Goal: Task Accomplishment & Management: Complete application form

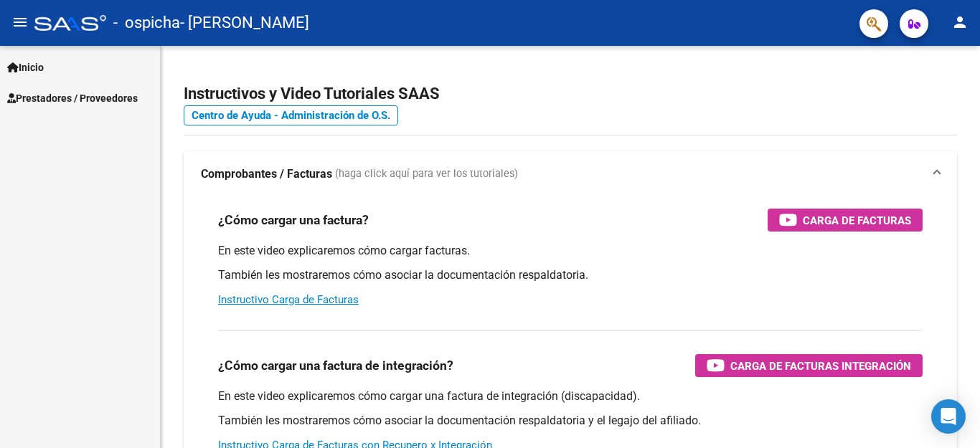
click at [89, 96] on span "Prestadores / Proveedores" at bounding box center [72, 98] width 131 height 16
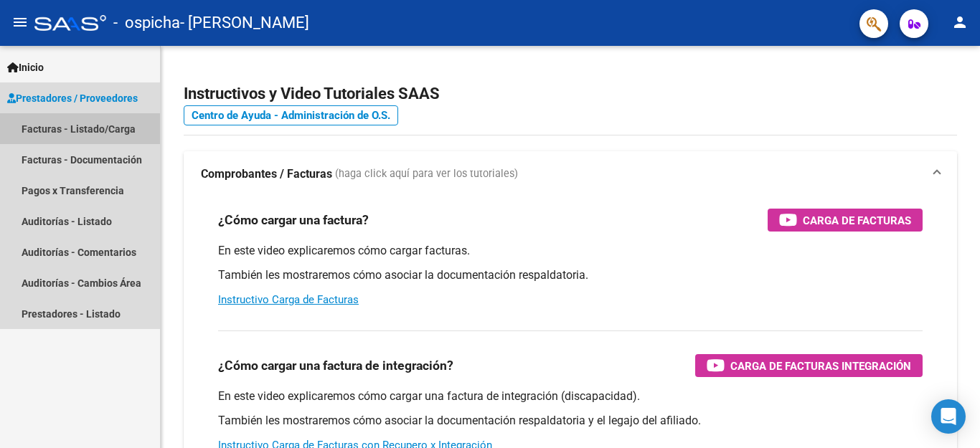
click at [113, 136] on link "Facturas - Listado/Carga" at bounding box center [80, 128] width 160 height 31
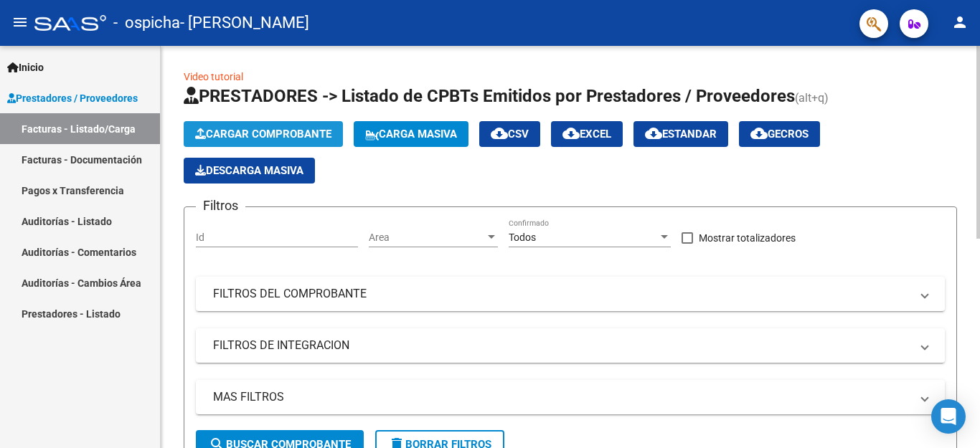
click at [280, 129] on span "Cargar Comprobante" at bounding box center [263, 134] width 136 height 13
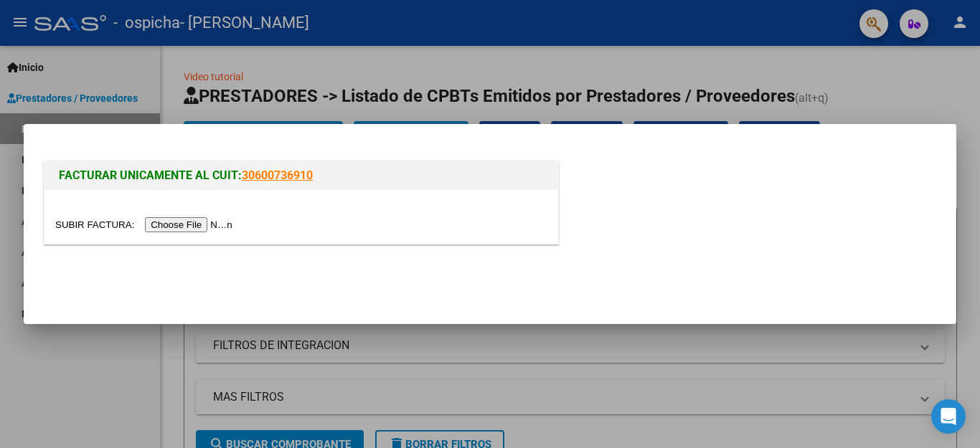
click at [207, 225] on input "file" at bounding box center [146, 224] width 182 height 15
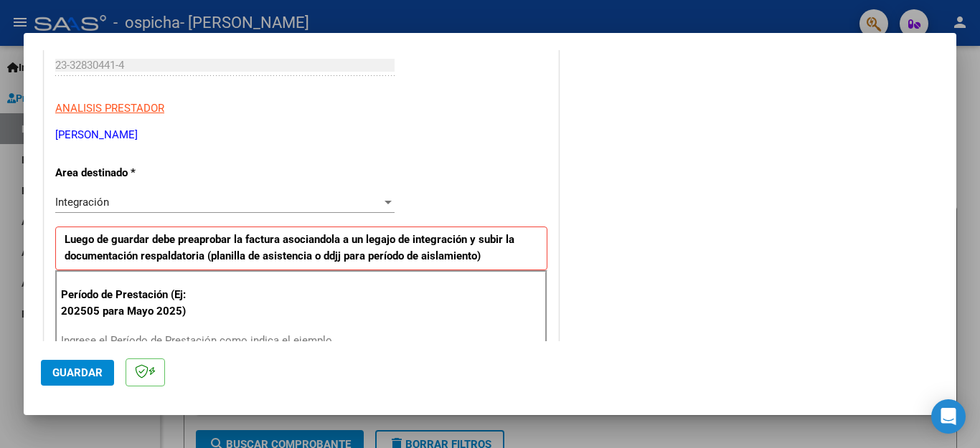
scroll to position [238, 0]
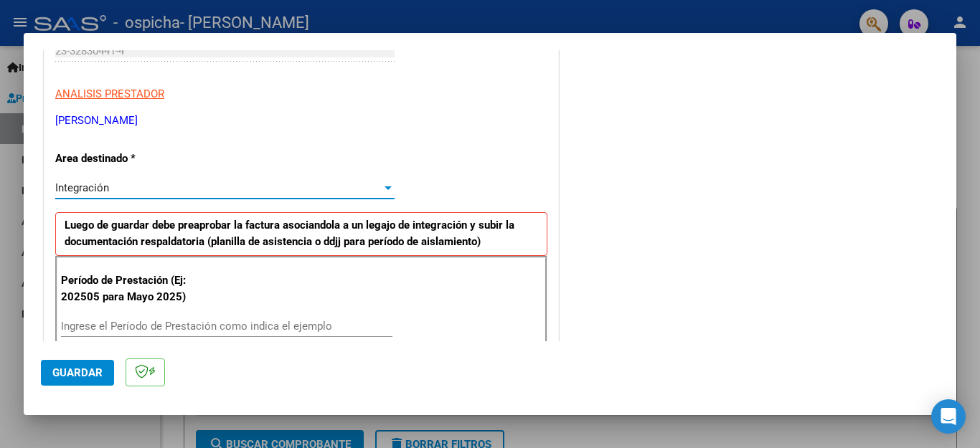
click at [165, 191] on div "Integración" at bounding box center [218, 188] width 326 height 13
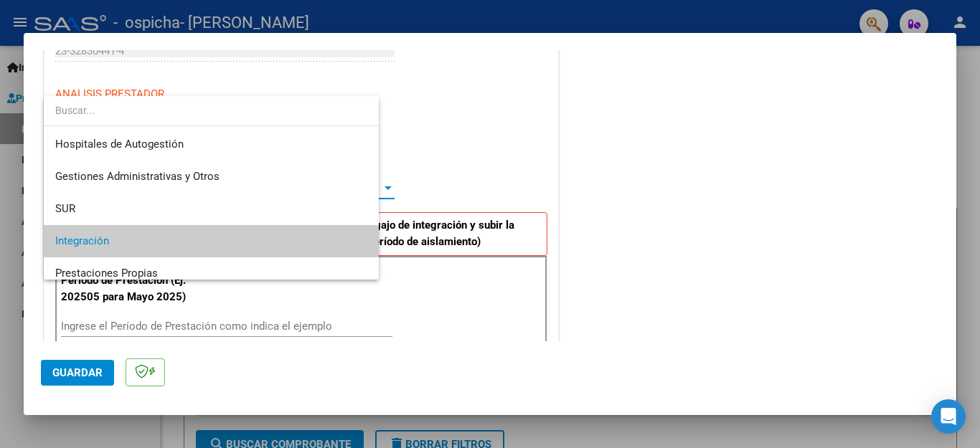
scroll to position [53, 0]
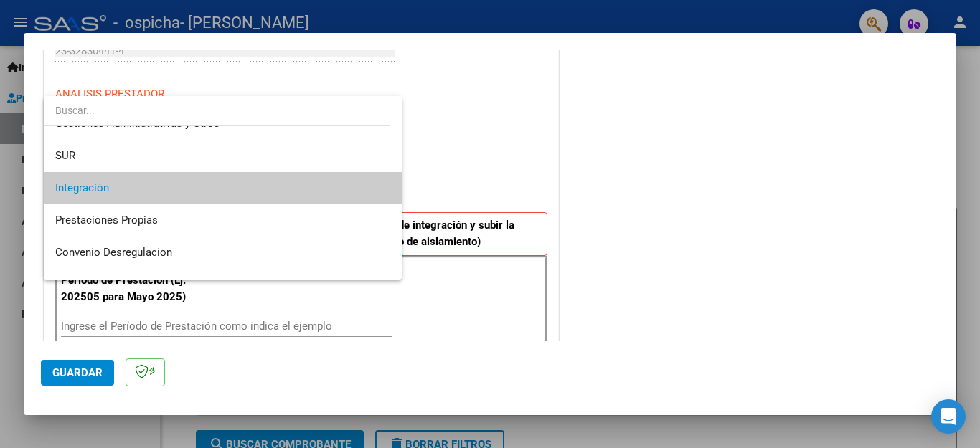
click at [165, 191] on span "Integración" at bounding box center [222, 188] width 335 height 32
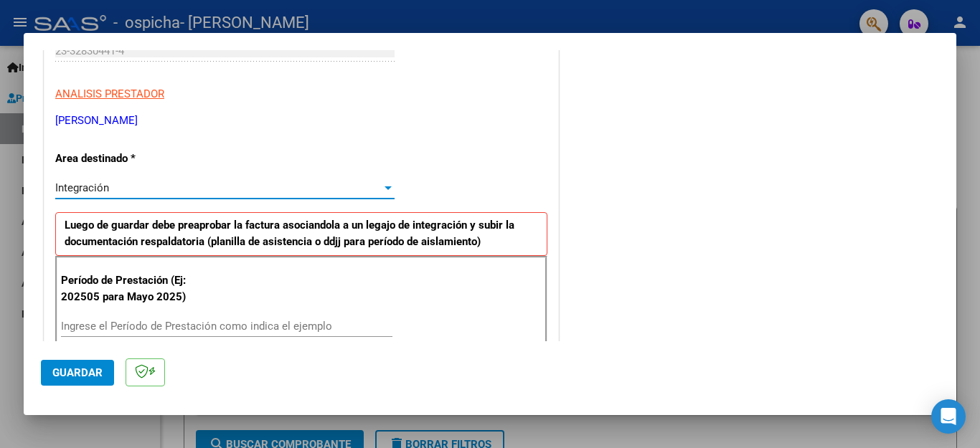
click at [147, 329] on input "Ingrese el Período de Prestación como indica el ejemplo" at bounding box center [226, 326] width 331 height 13
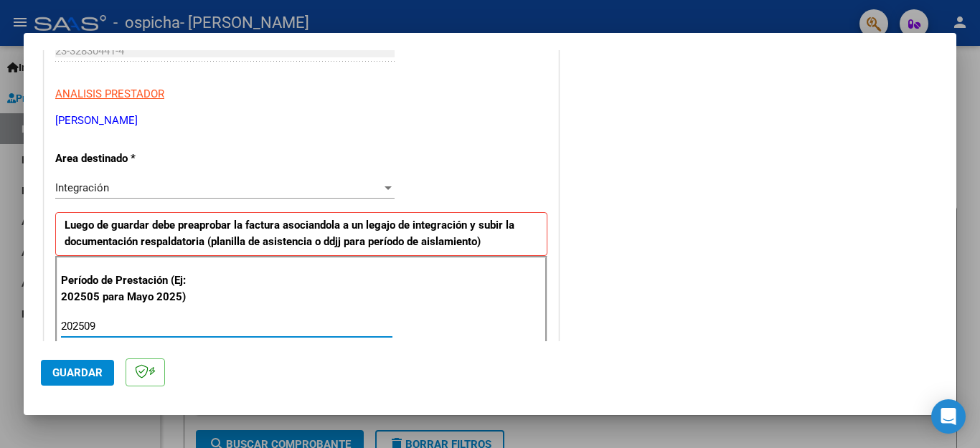
type input "202509"
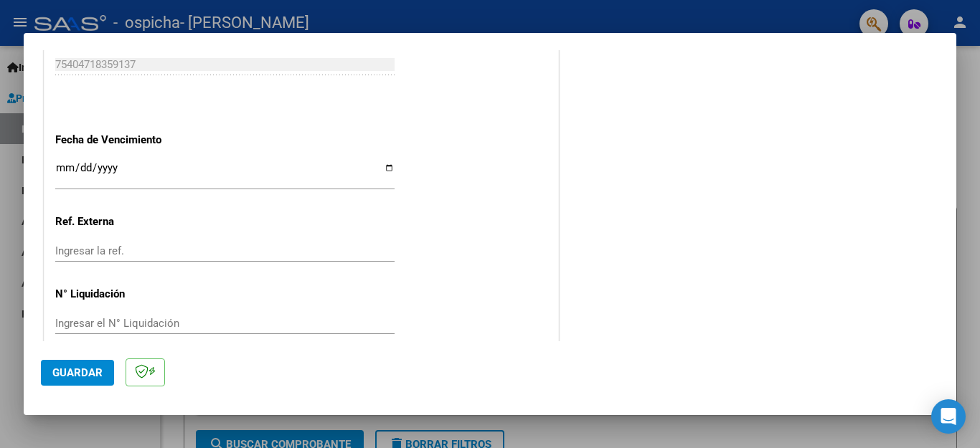
scroll to position [954, 0]
click at [60, 160] on input "Ingresar la fecha" at bounding box center [224, 170] width 339 height 23
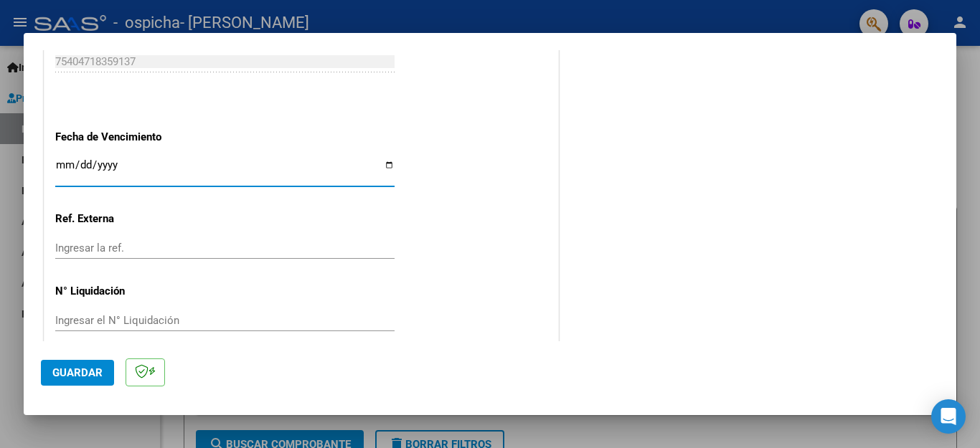
click at [382, 159] on input "Ingresar la fecha" at bounding box center [224, 170] width 339 height 23
type input "[DATE]"
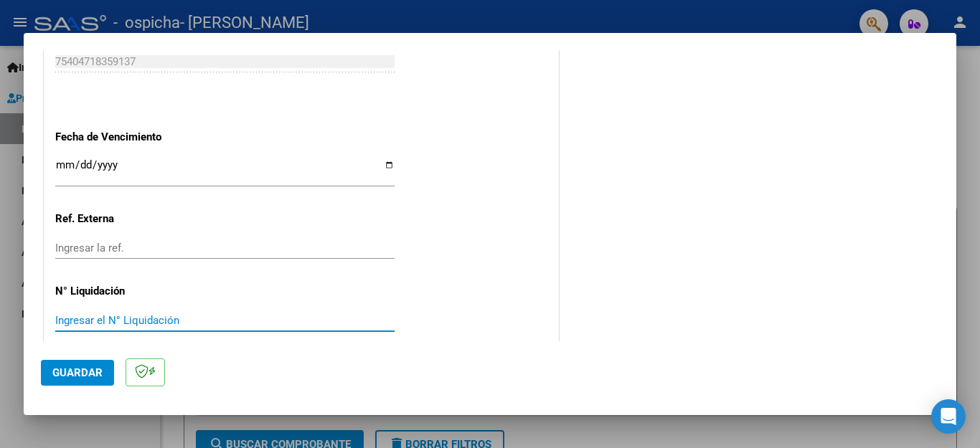
click at [210, 314] on input "Ingresar el N° Liquidación" at bounding box center [224, 320] width 339 height 13
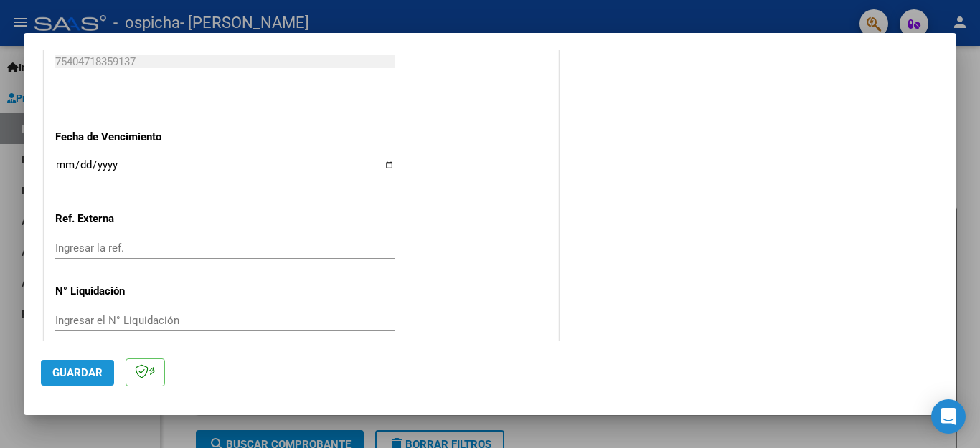
click at [85, 372] on span "Guardar" at bounding box center [77, 373] width 50 height 13
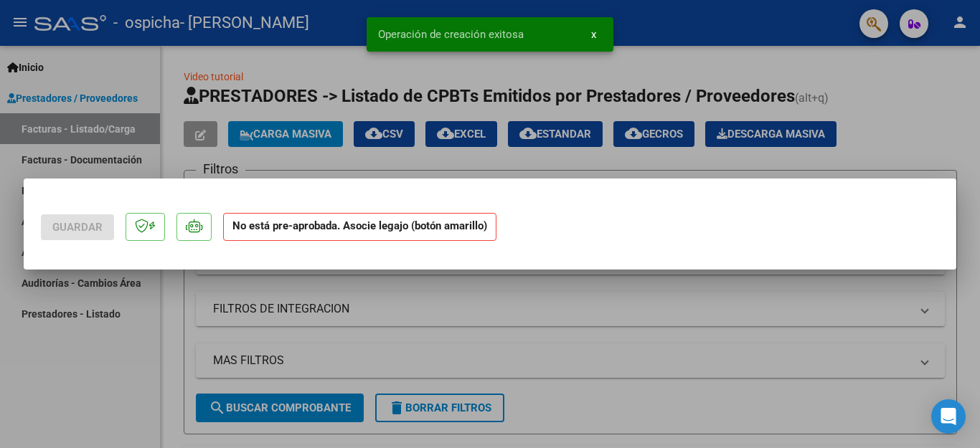
scroll to position [0, 0]
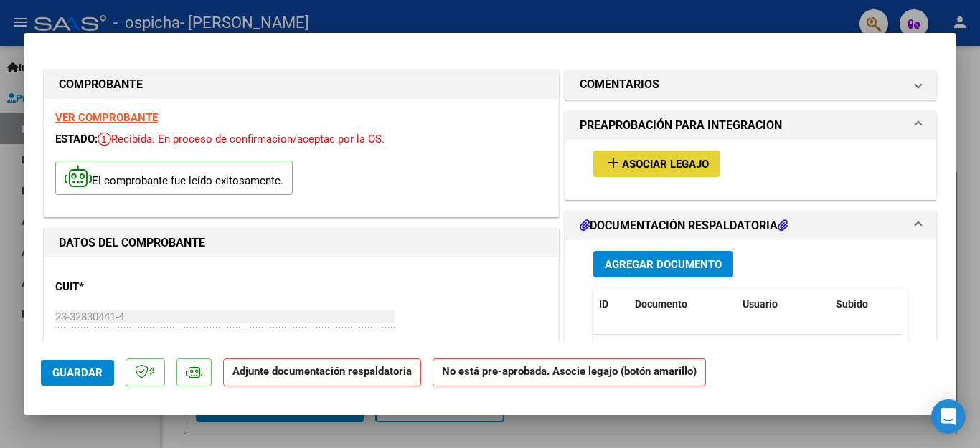
click at [654, 169] on span "Asociar Legajo" at bounding box center [665, 164] width 87 height 13
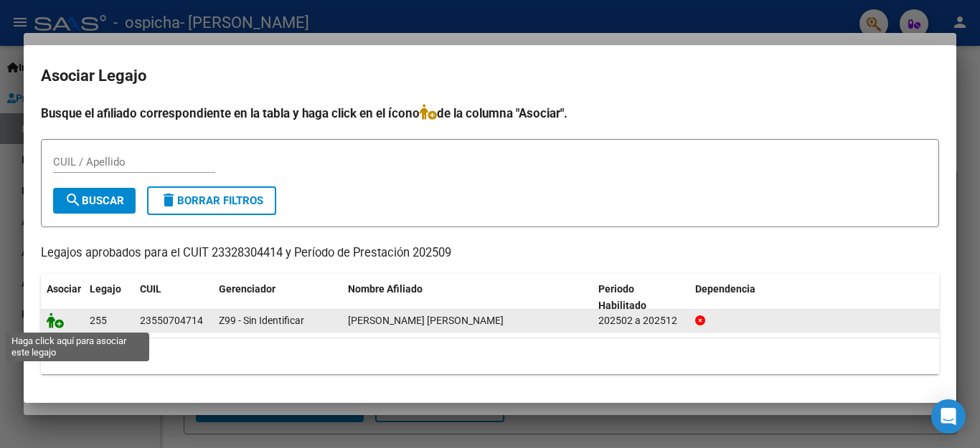
click at [59, 326] on icon at bounding box center [55, 321] width 17 height 16
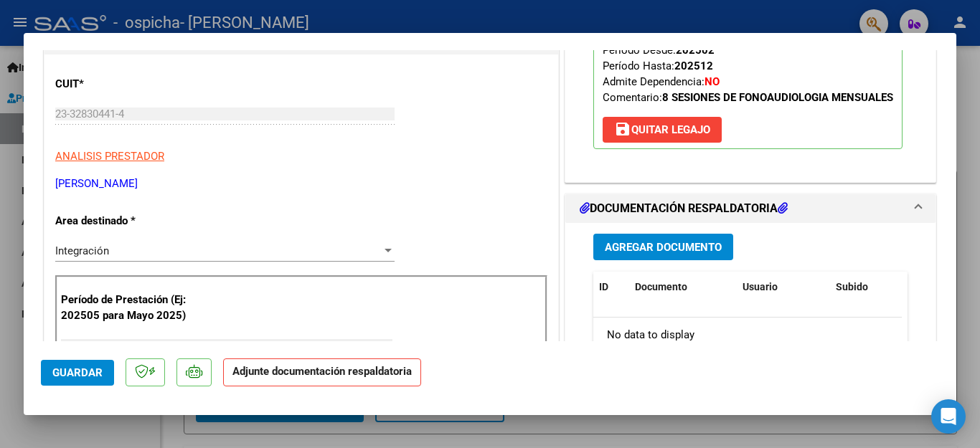
scroll to position [207, 0]
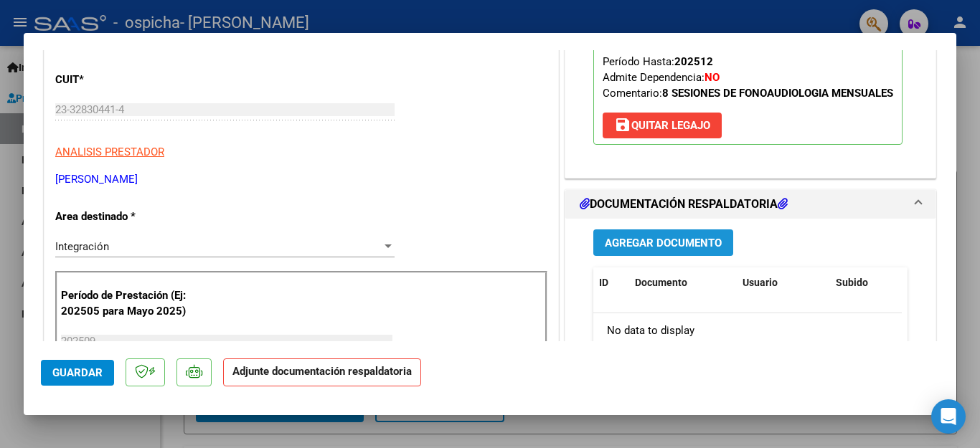
click at [691, 250] on span "Agregar Documento" at bounding box center [663, 243] width 117 height 13
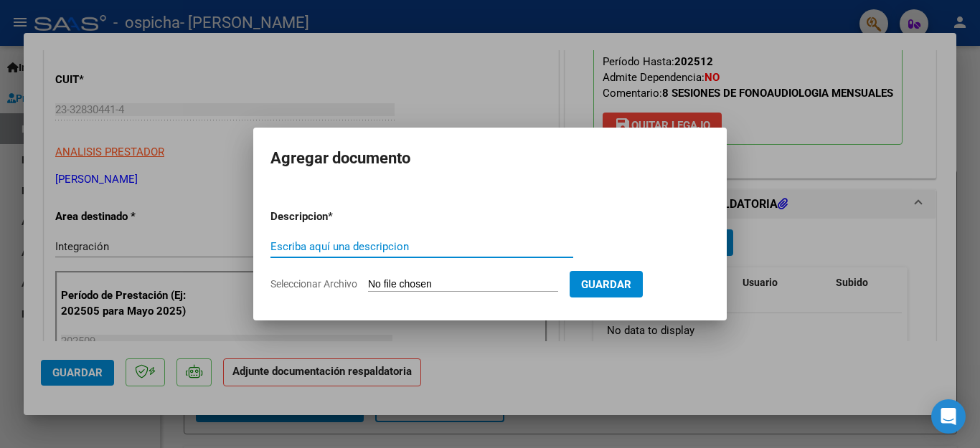
click at [405, 247] on input "Escriba aquí una descripcion" at bounding box center [421, 246] width 303 height 13
type input "Planilla de Asistencia"
click at [425, 284] on input "Seleccionar Archivo" at bounding box center [463, 285] width 190 height 14
type input "C:\fakepath\Asistencia [PERSON_NAME] [DATE].pdf"
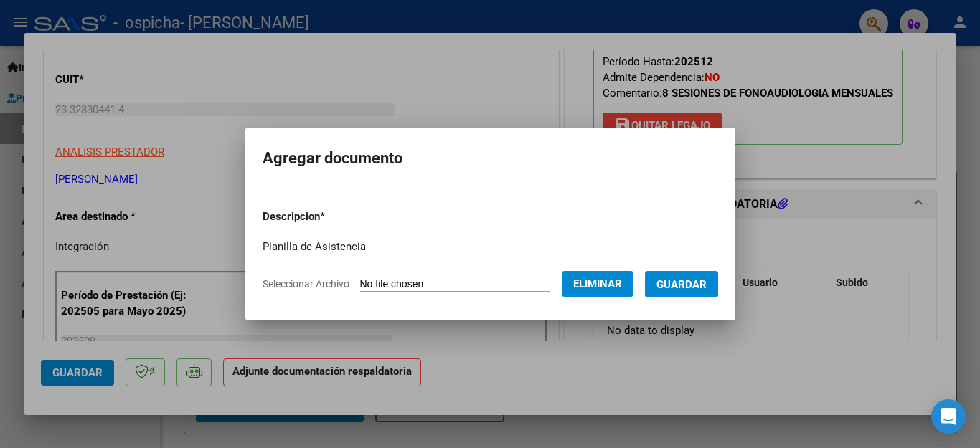
click at [695, 286] on span "Guardar" at bounding box center [682, 284] width 50 height 13
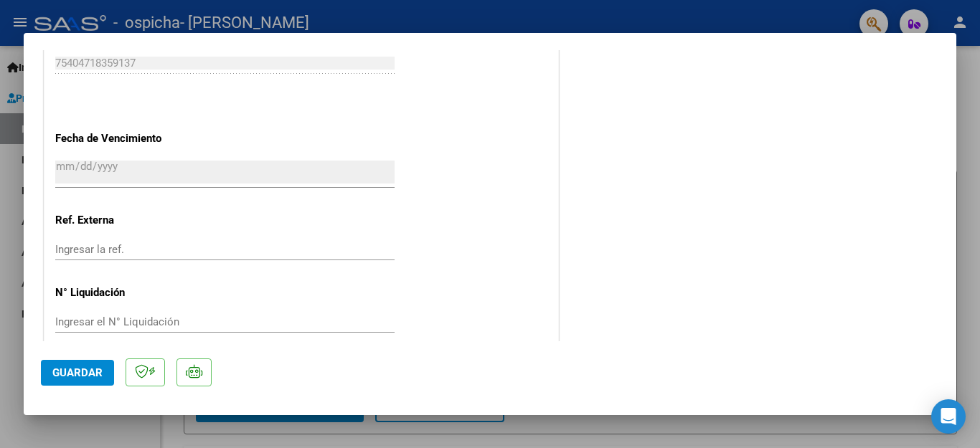
scroll to position [975, 0]
click at [72, 371] on span "Guardar" at bounding box center [77, 373] width 50 height 13
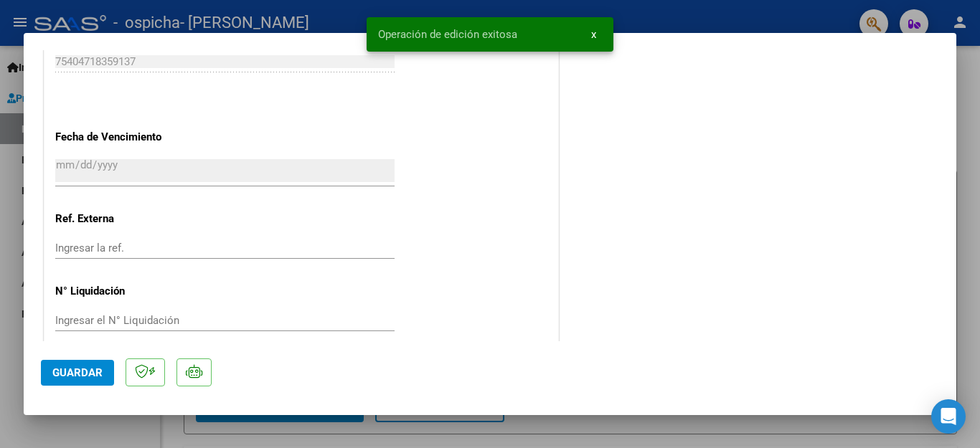
click at [14, 188] on div at bounding box center [490, 224] width 980 height 448
